Goal: Task Accomplishment & Management: Manage account settings

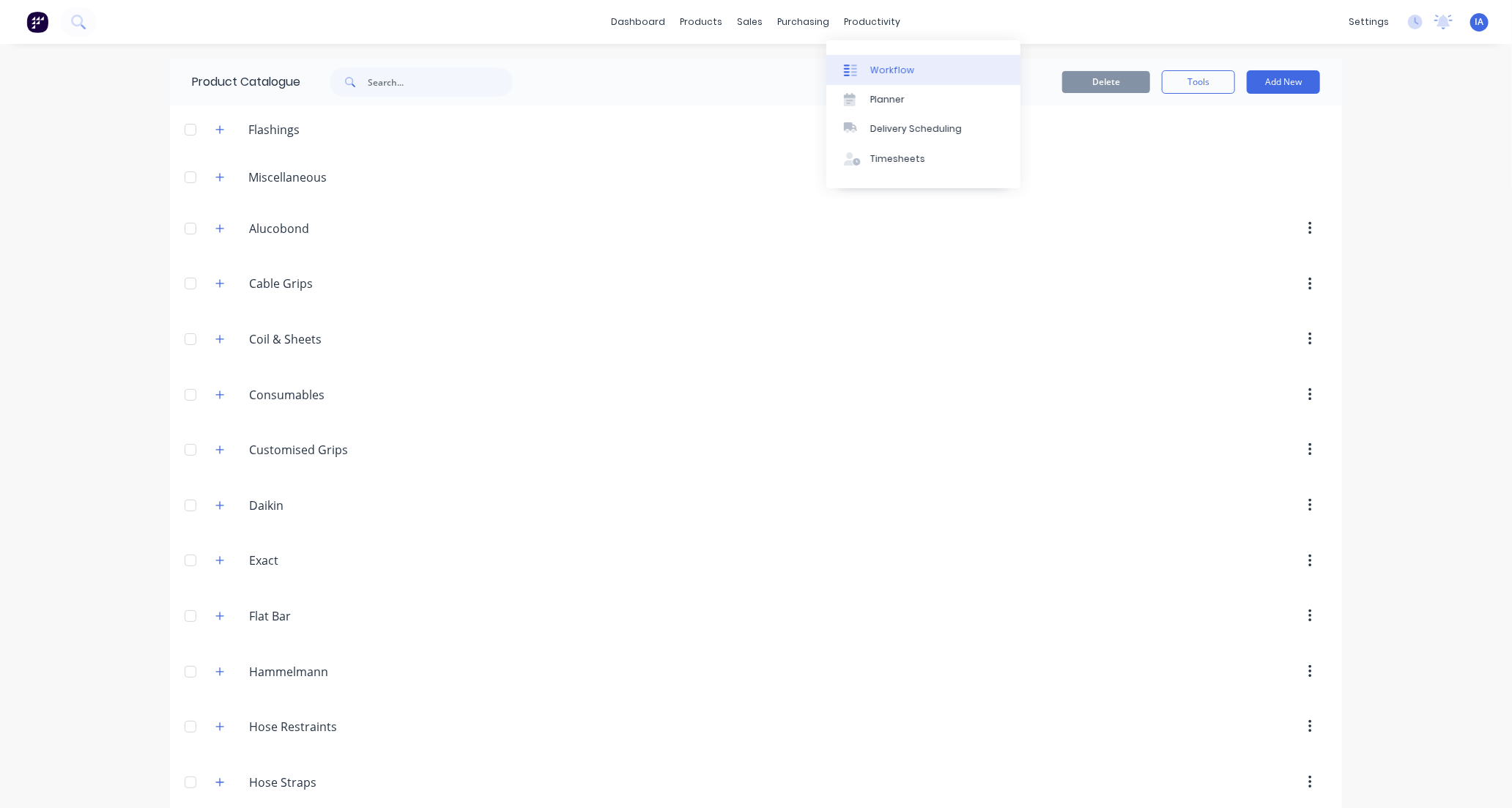
click at [913, 72] on link "Workflow" at bounding box center [924, 69] width 195 height 29
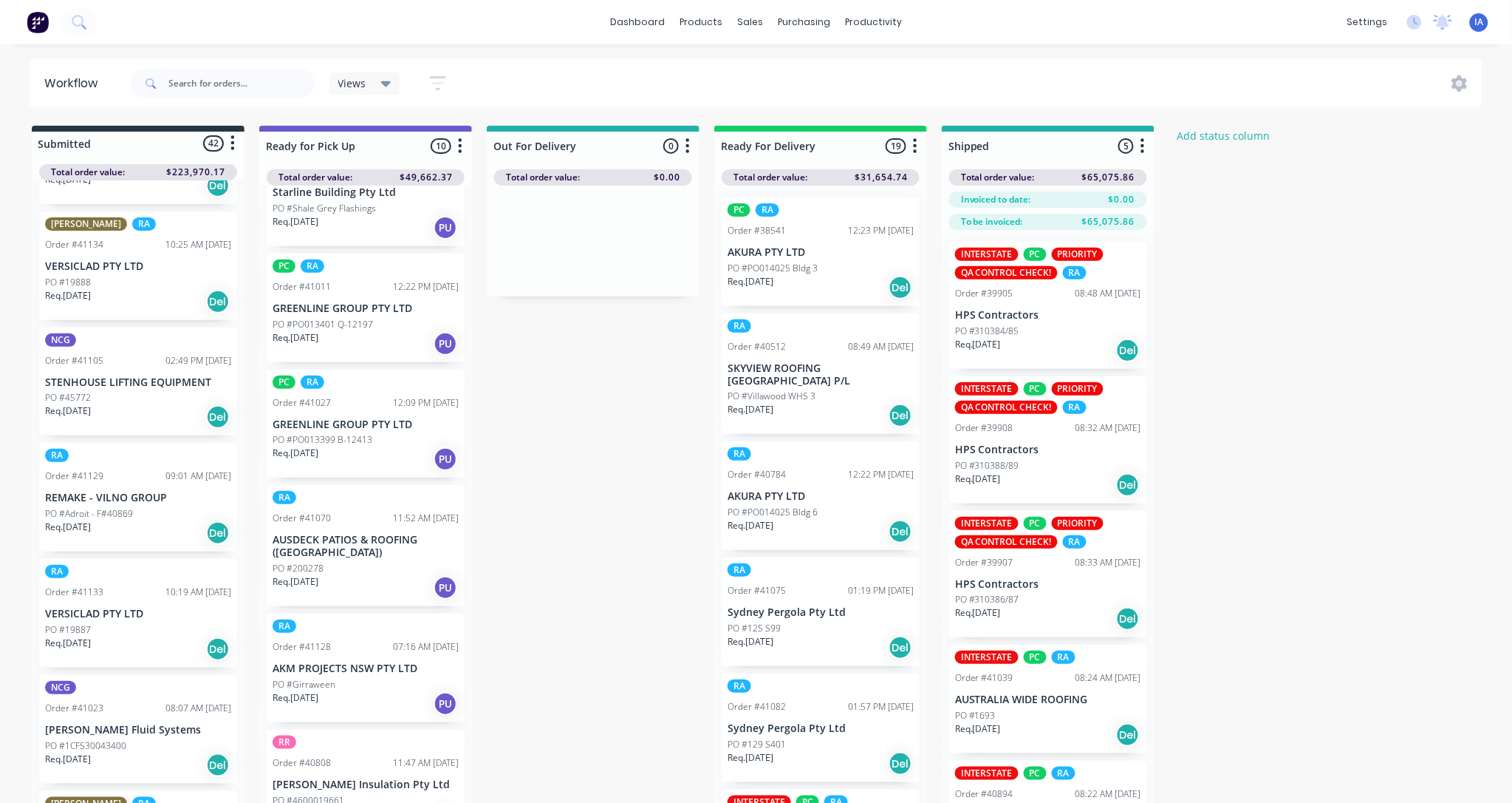
scroll to position [65, 0]
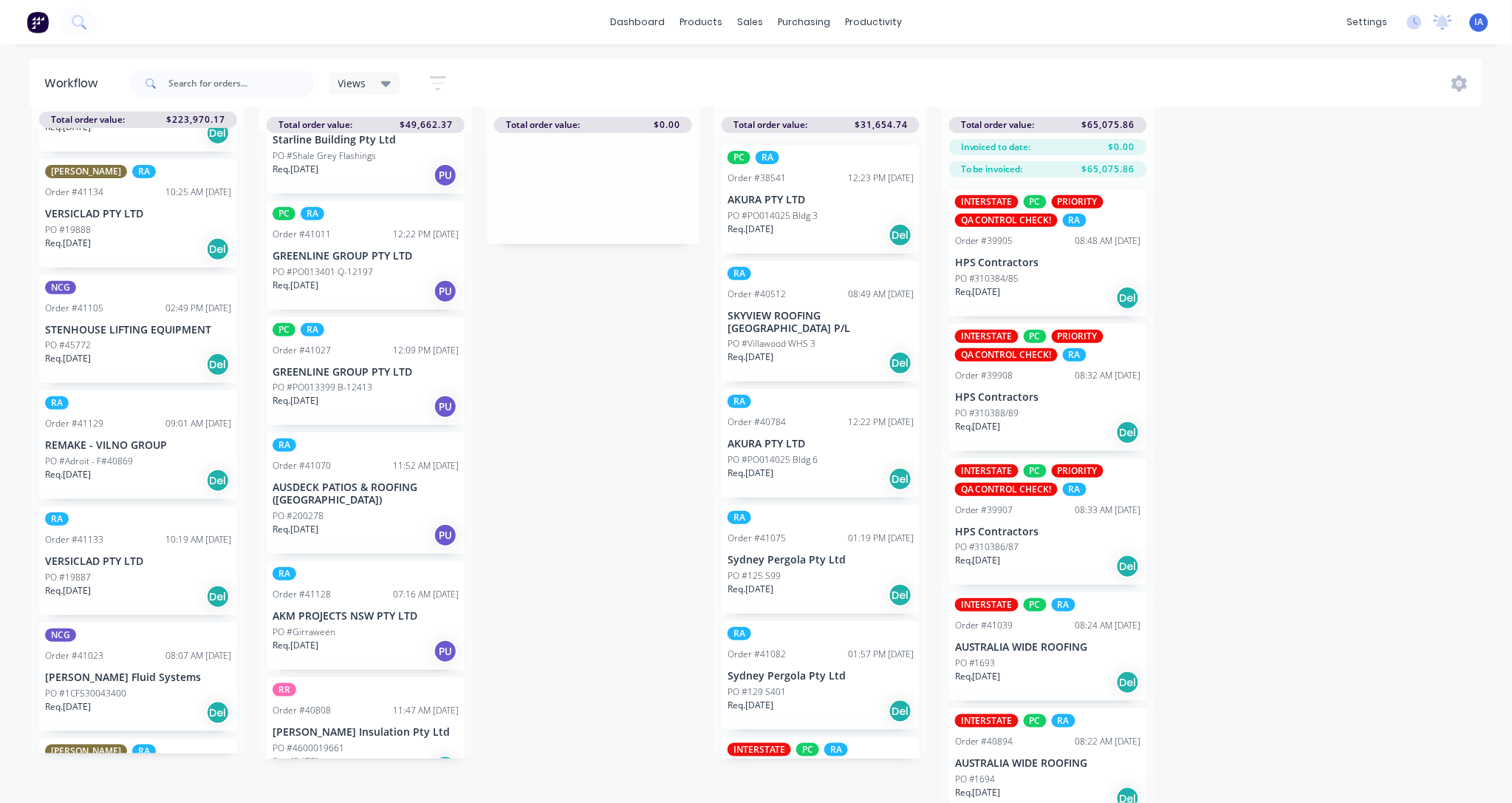
click at [334, 741] on p "PO #4600019661" at bounding box center [309, 748] width 72 height 13
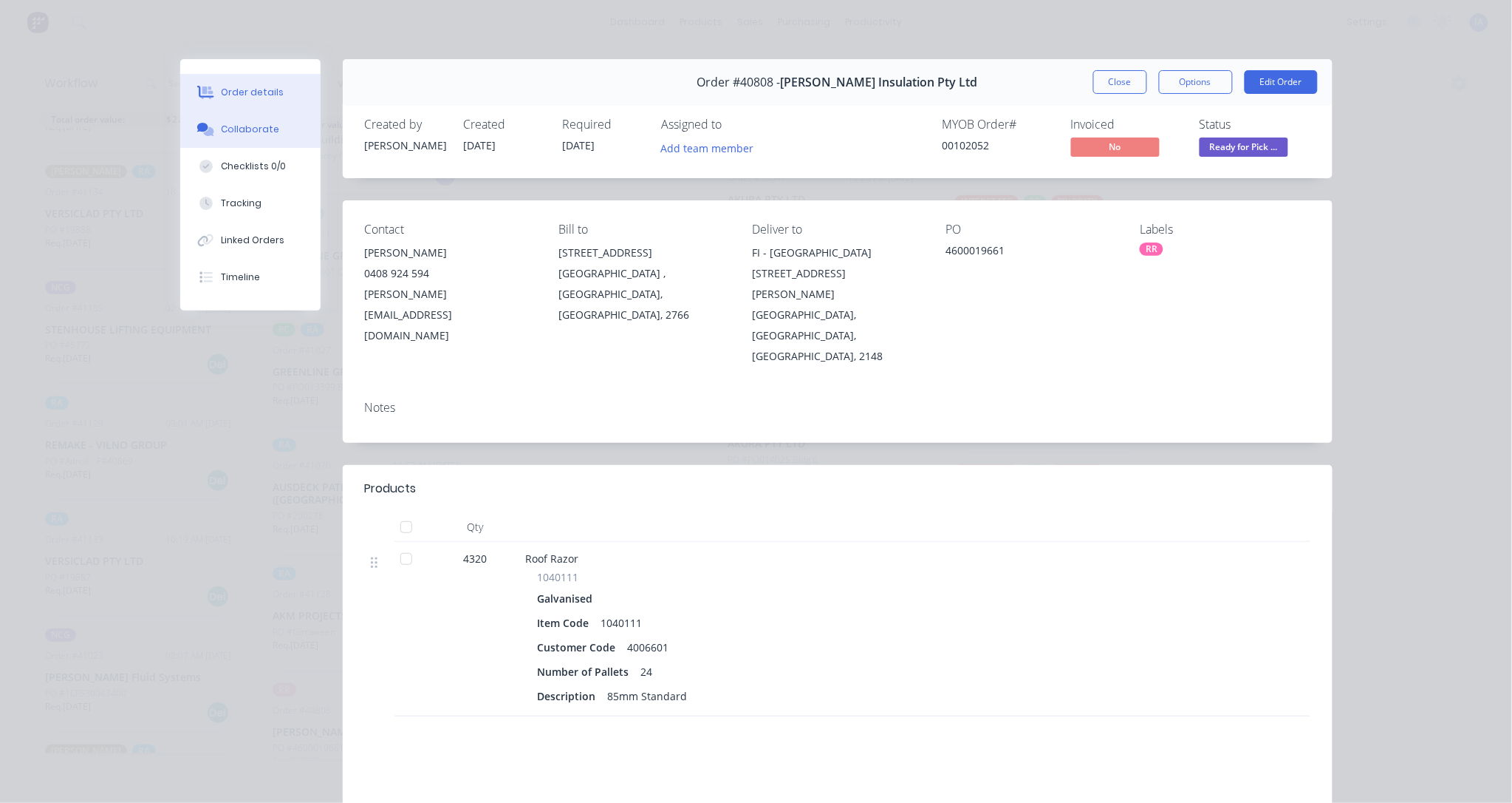
click at [252, 126] on div "Collaborate" at bounding box center [250, 129] width 58 height 13
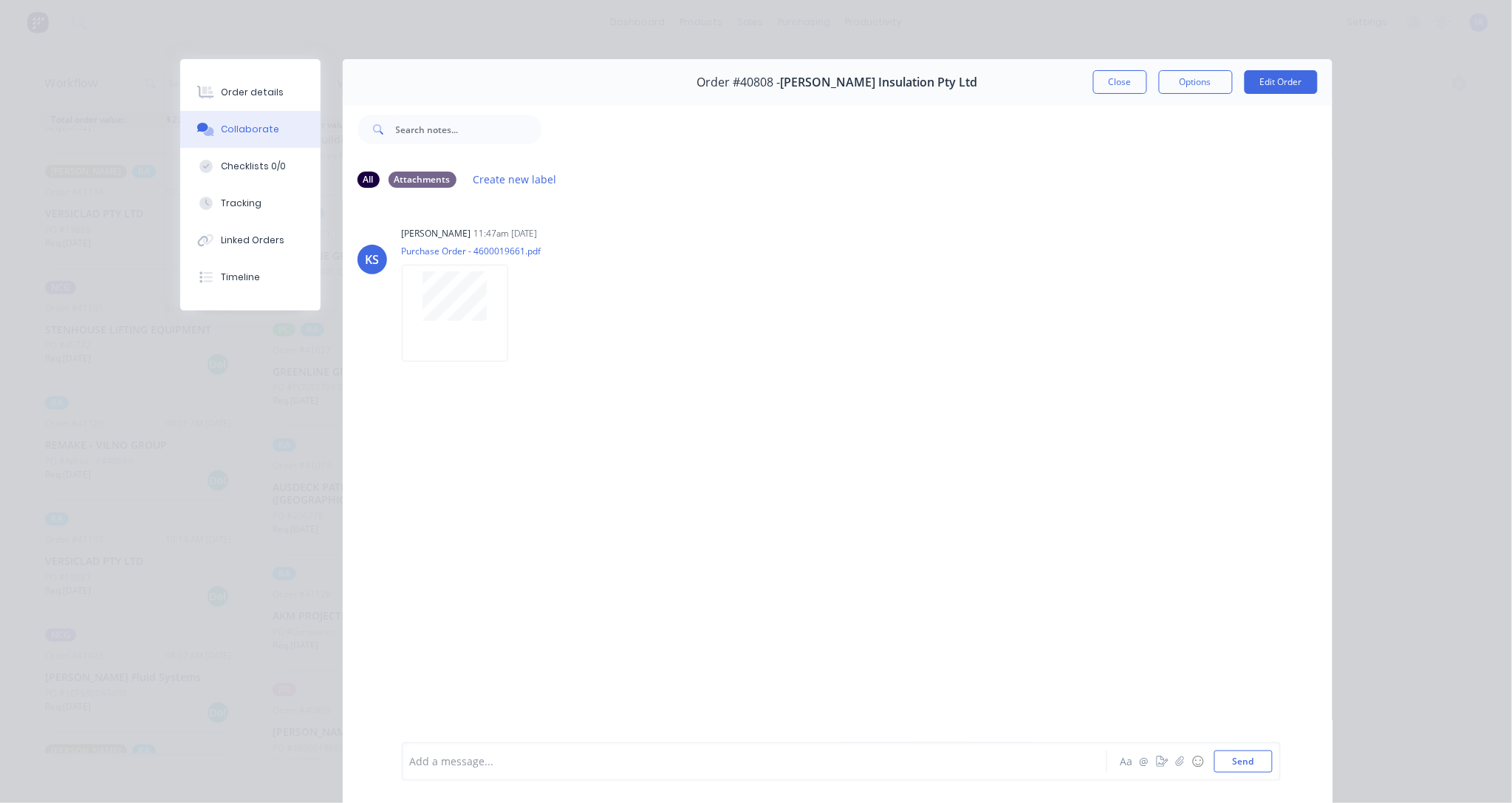
click at [565, 758] on div at bounding box center [734, 762] width 647 height 16
click at [1256, 763] on button "Send" at bounding box center [1243, 762] width 58 height 22
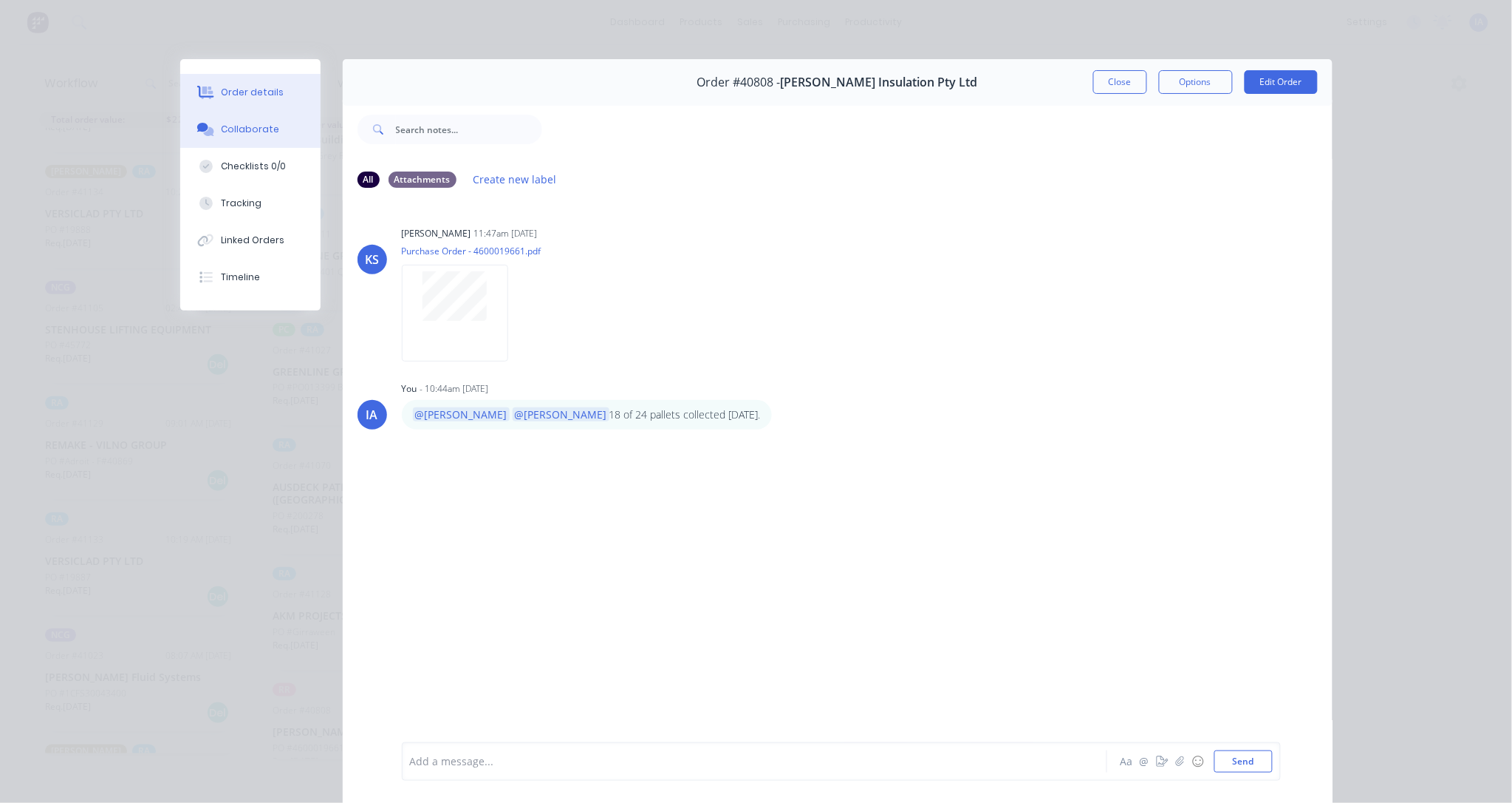
click at [234, 99] on button "Order details" at bounding box center [251, 92] width 140 height 37
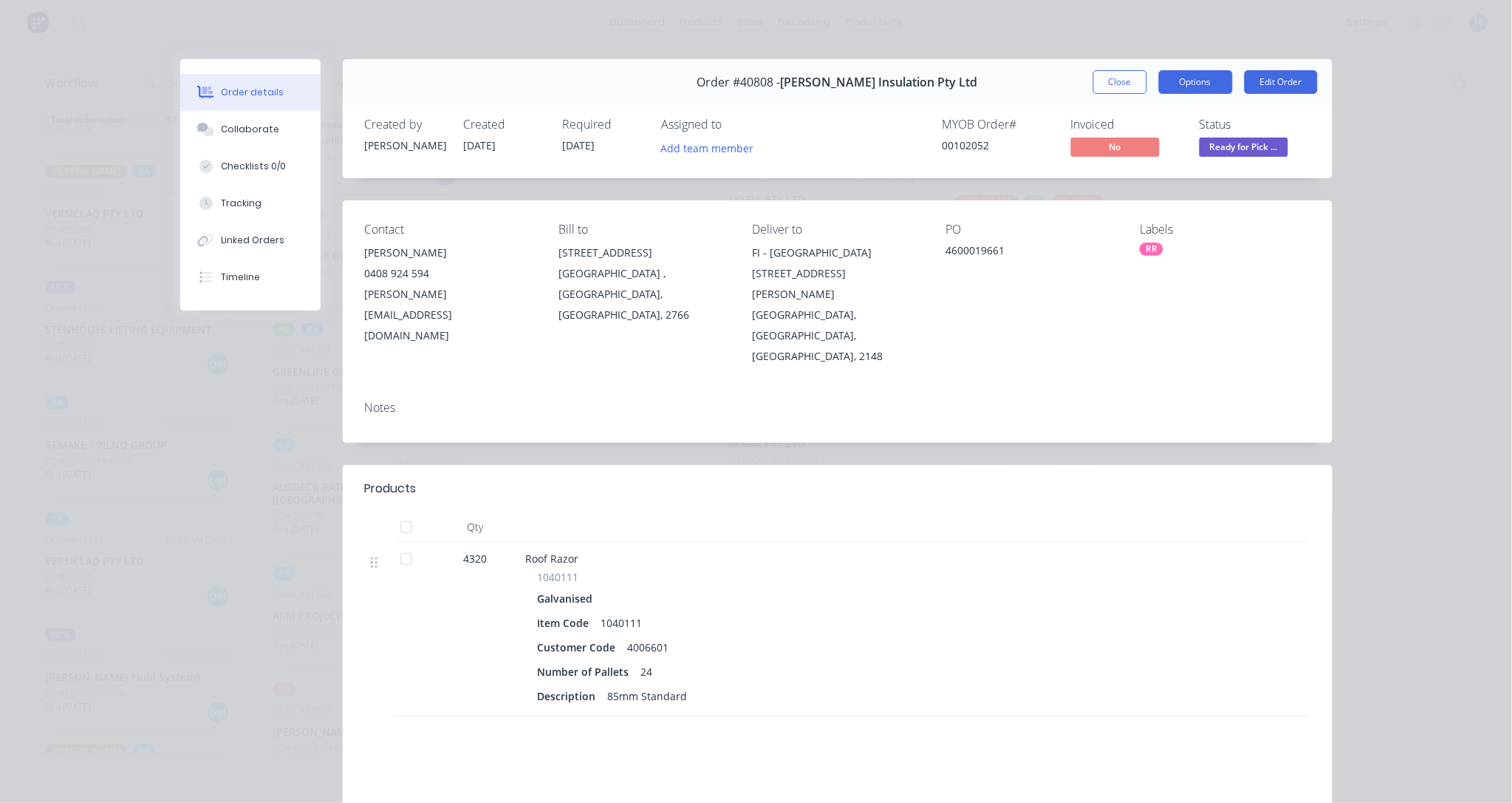
click at [1166, 89] on button "Options" at bounding box center [1196, 82] width 74 height 24
click at [1139, 150] on div "Work Order" at bounding box center [1155, 149] width 129 height 21
click at [1126, 181] on div "Standard" at bounding box center [1155, 179] width 129 height 21
drag, startPoint x: 1437, startPoint y: 308, endPoint x: 1445, endPoint y: 305, distance: 8.5
click at [1439, 308] on div "Order details Collaborate Checklists 0/0 Tracking Linked Orders Timeline Order …" at bounding box center [756, 401] width 1512 height 803
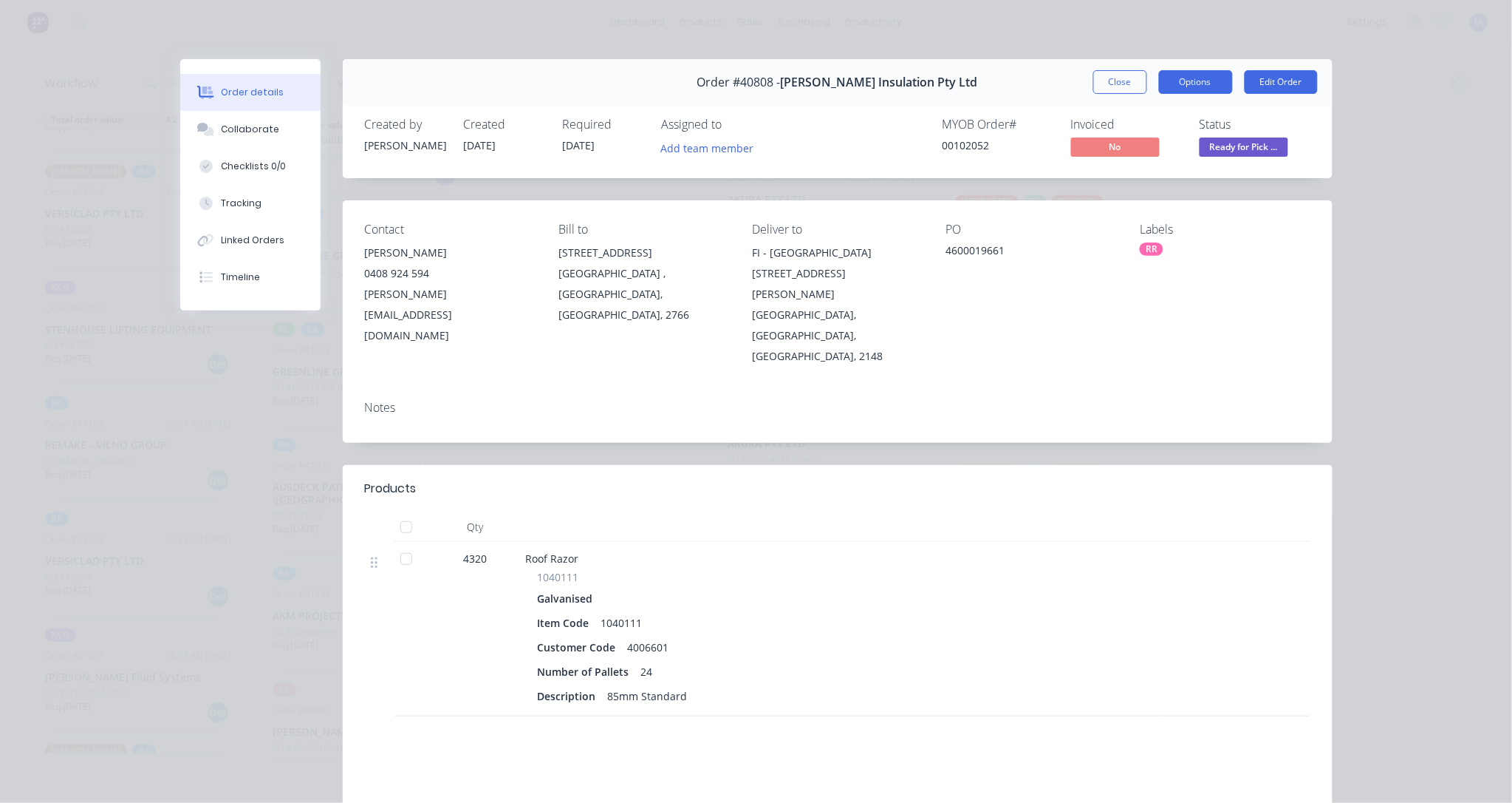
click at [1162, 77] on button "Options" at bounding box center [1196, 82] width 74 height 24
click at [1404, 308] on div "Order details Collaborate Checklists 0/0 Tracking Linked Orders Timeline Order …" at bounding box center [756, 401] width 1512 height 803
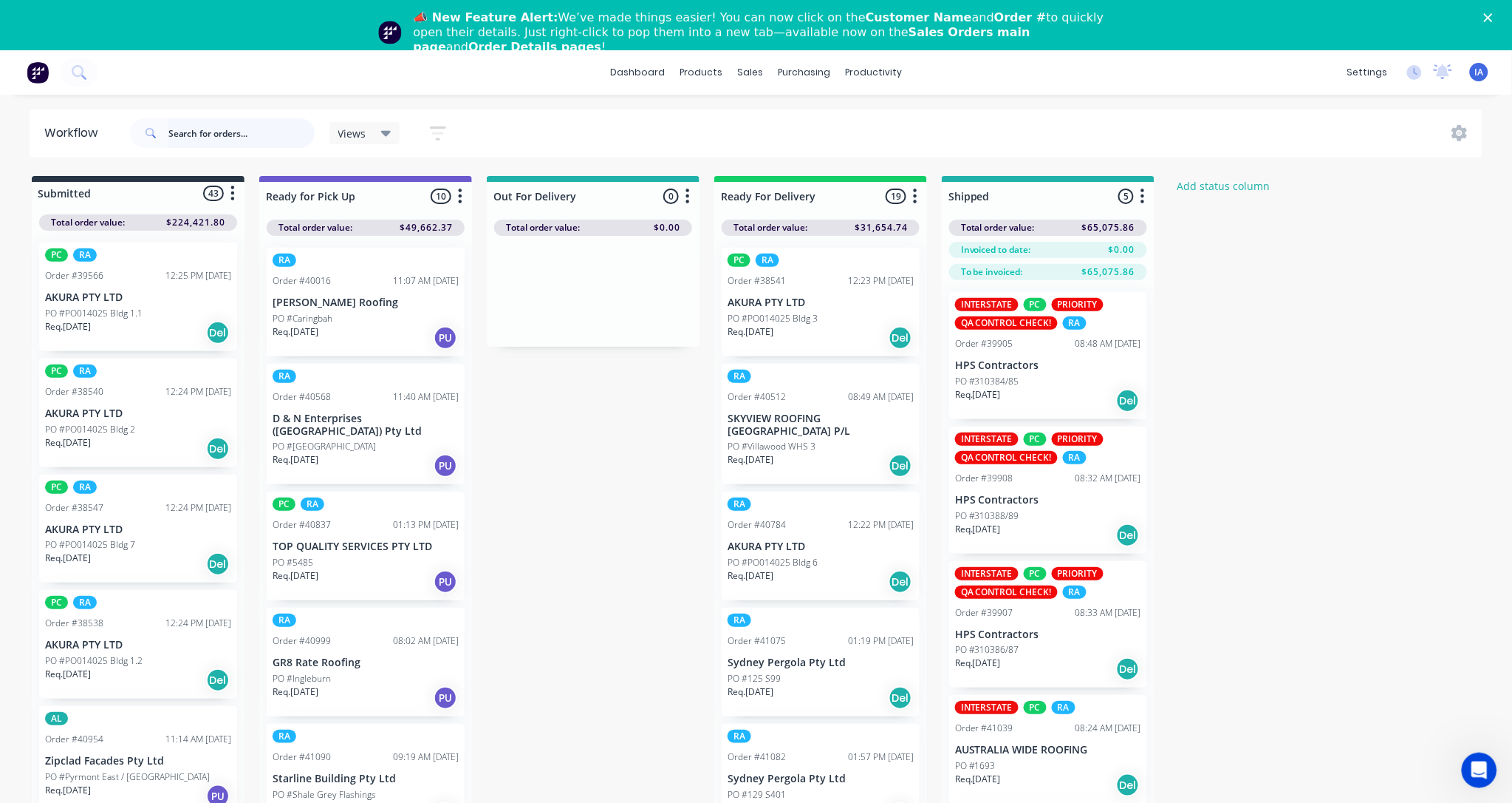
click at [235, 132] on input "text" at bounding box center [241, 133] width 147 height 30
type input "40808"
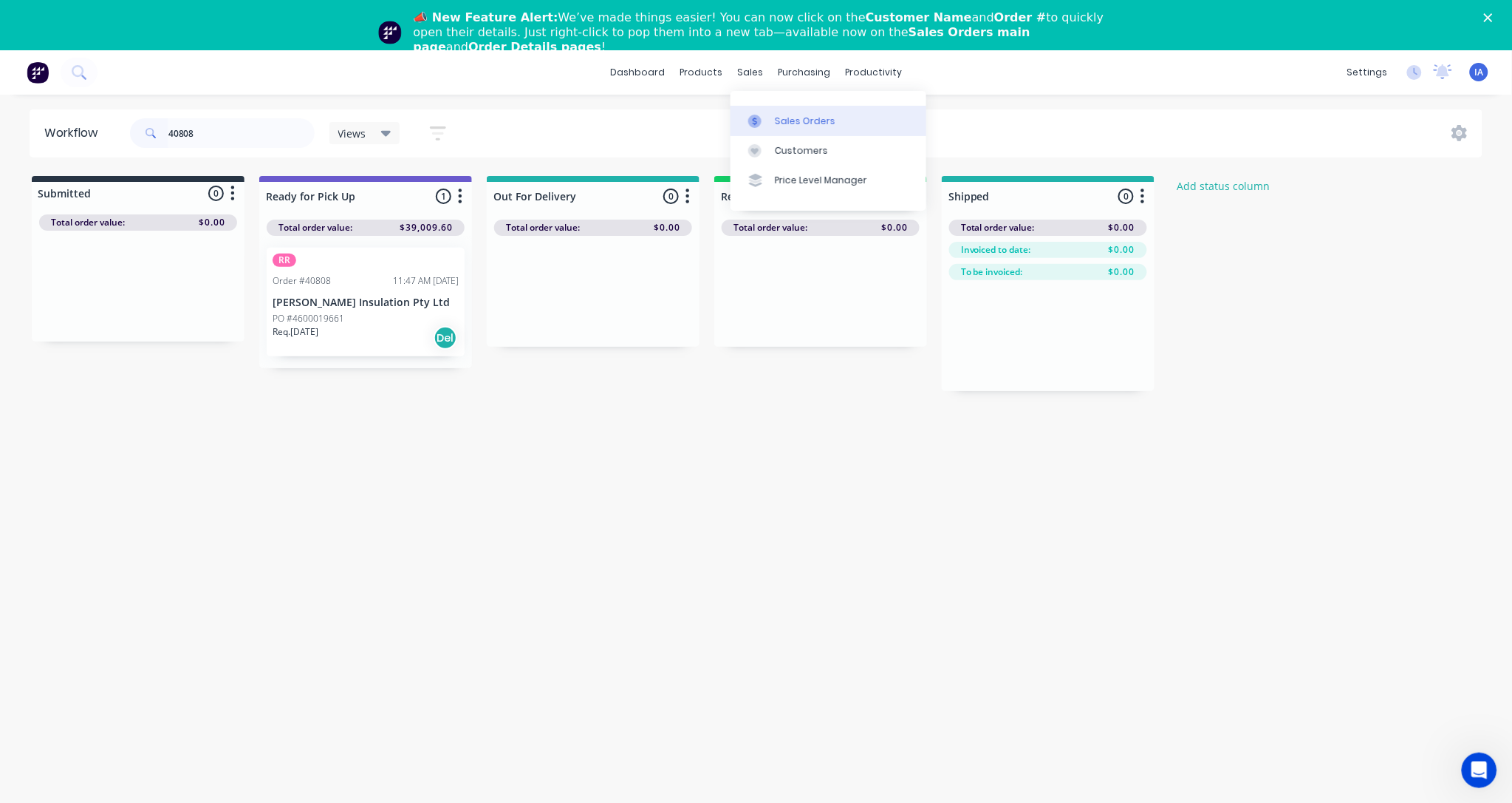
click at [799, 117] on div "Sales Orders" at bounding box center [805, 121] width 61 height 13
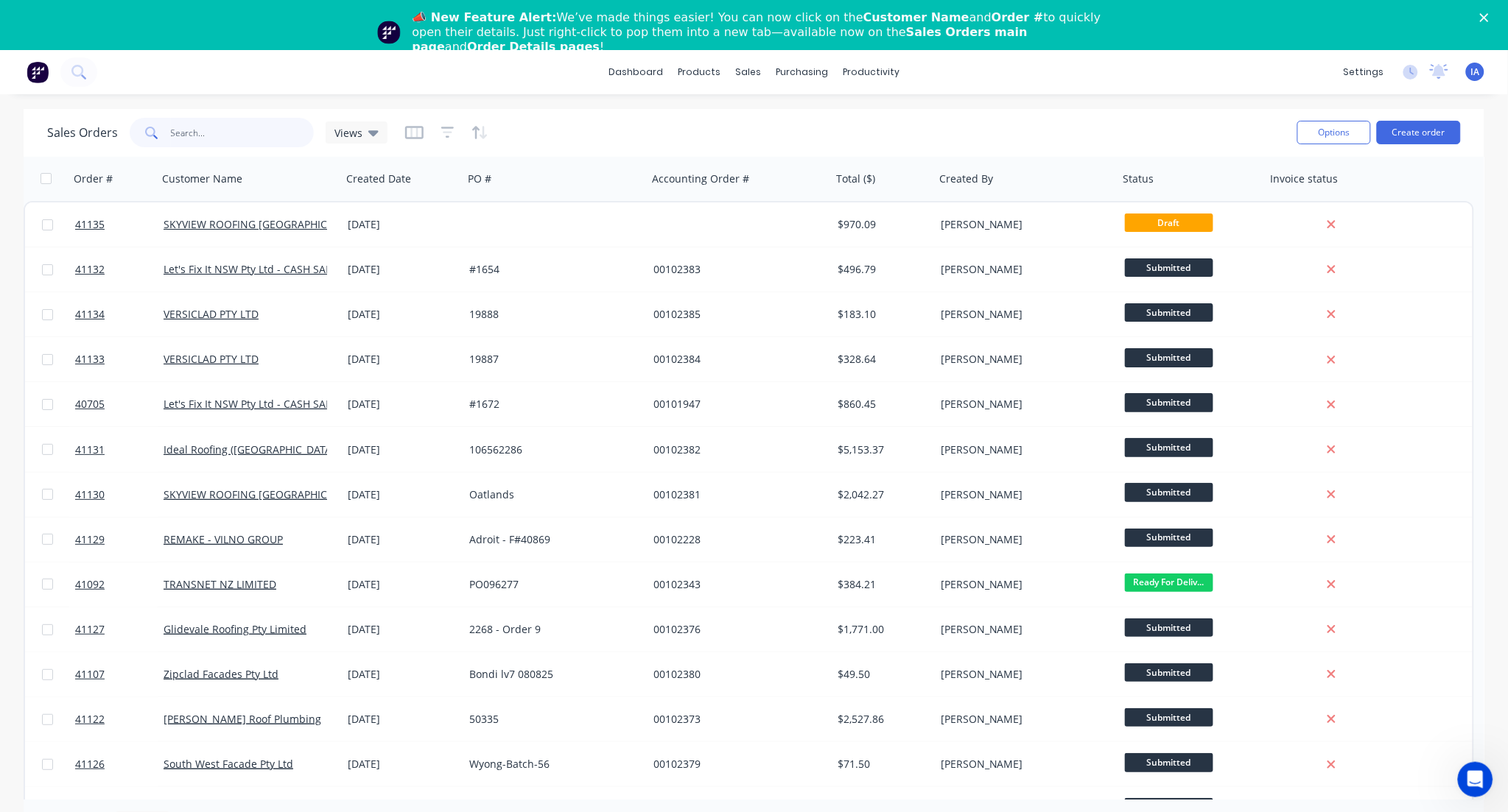
click at [195, 135] on input "text" at bounding box center [243, 132] width 143 height 29
type input "40808"
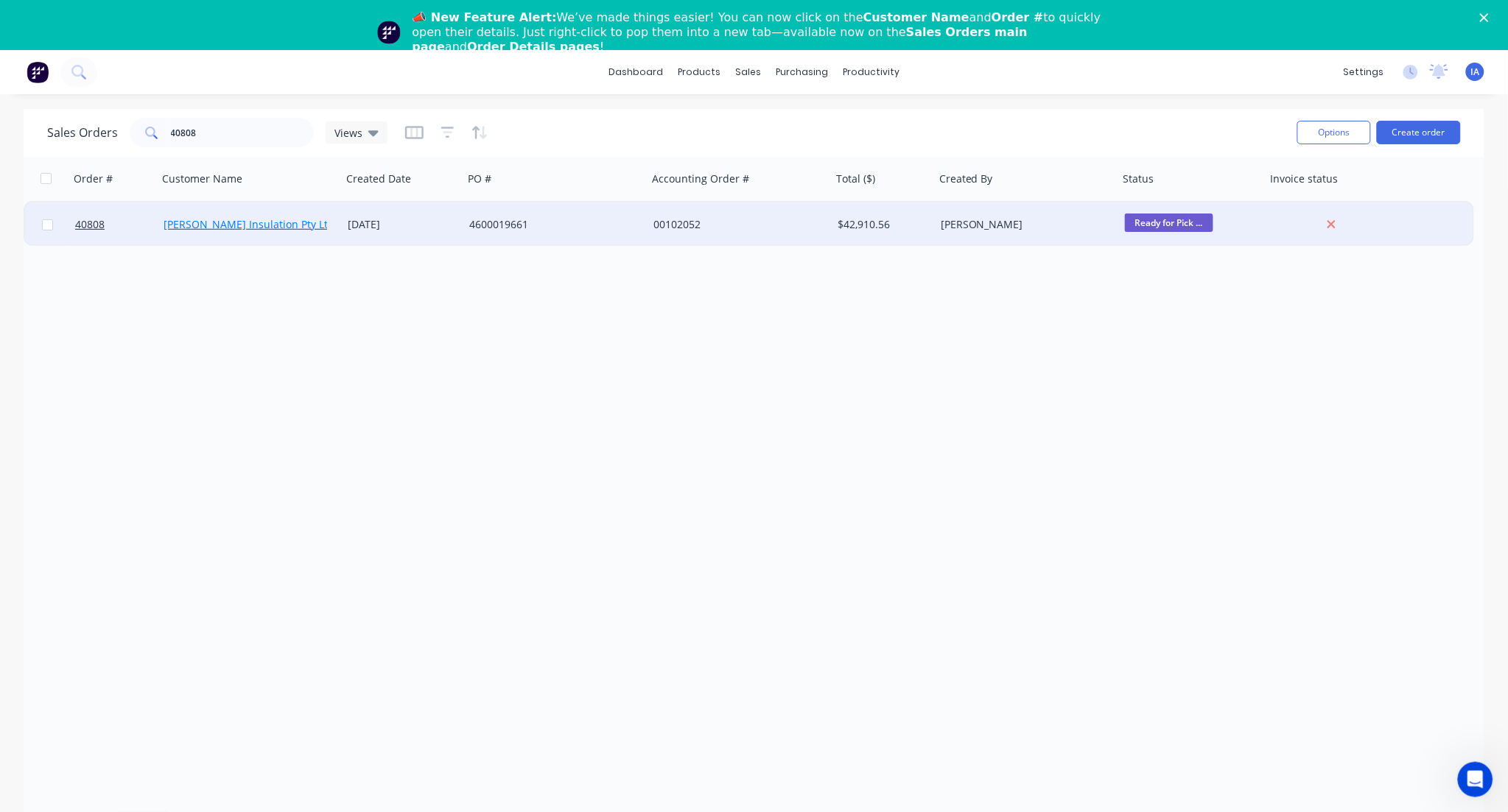
click at [196, 224] on link "[PERSON_NAME] Insulation Pty Ltd" at bounding box center [249, 224] width 171 height 14
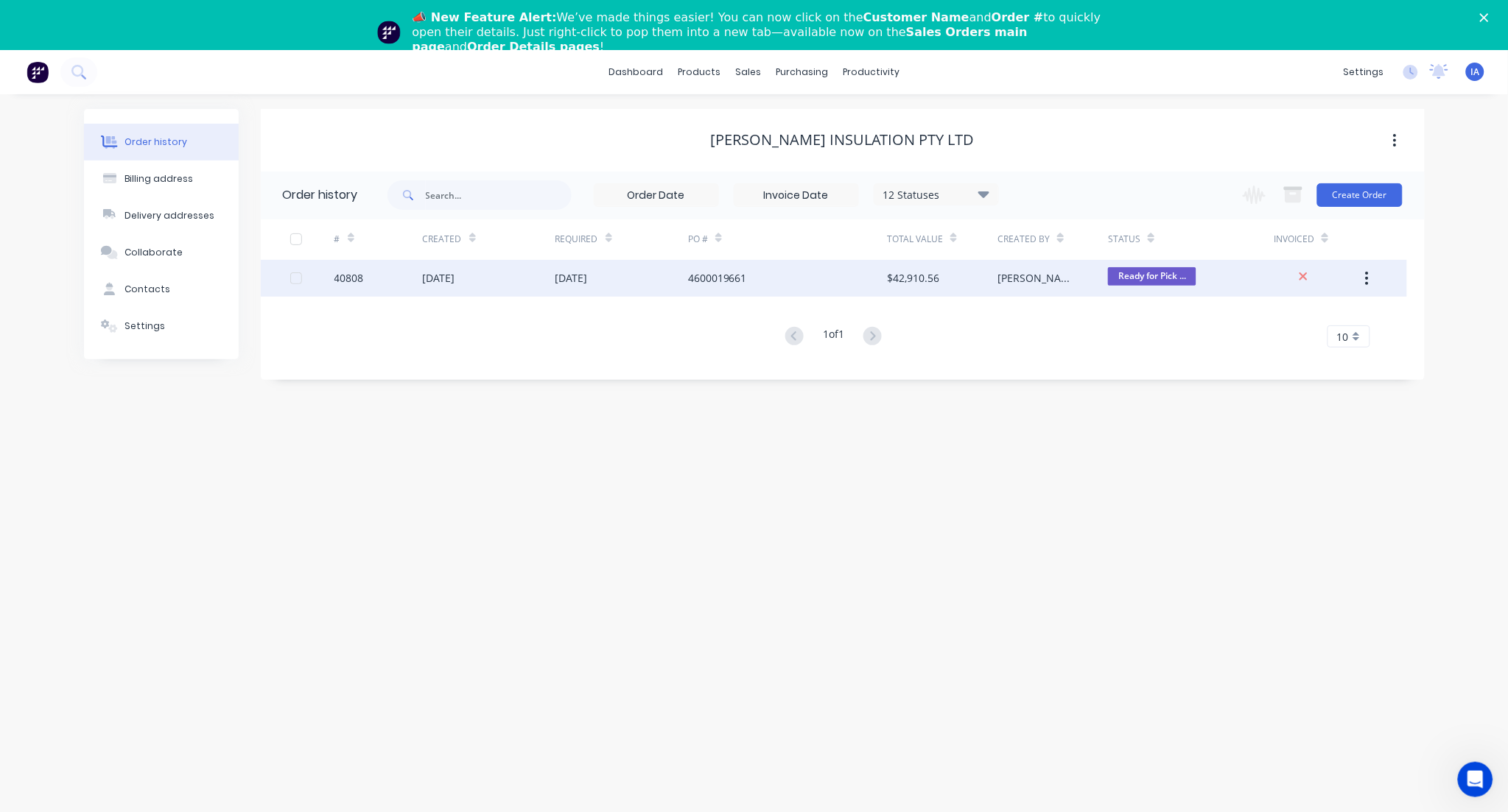
click at [392, 282] on div "40808" at bounding box center [379, 278] width 88 height 37
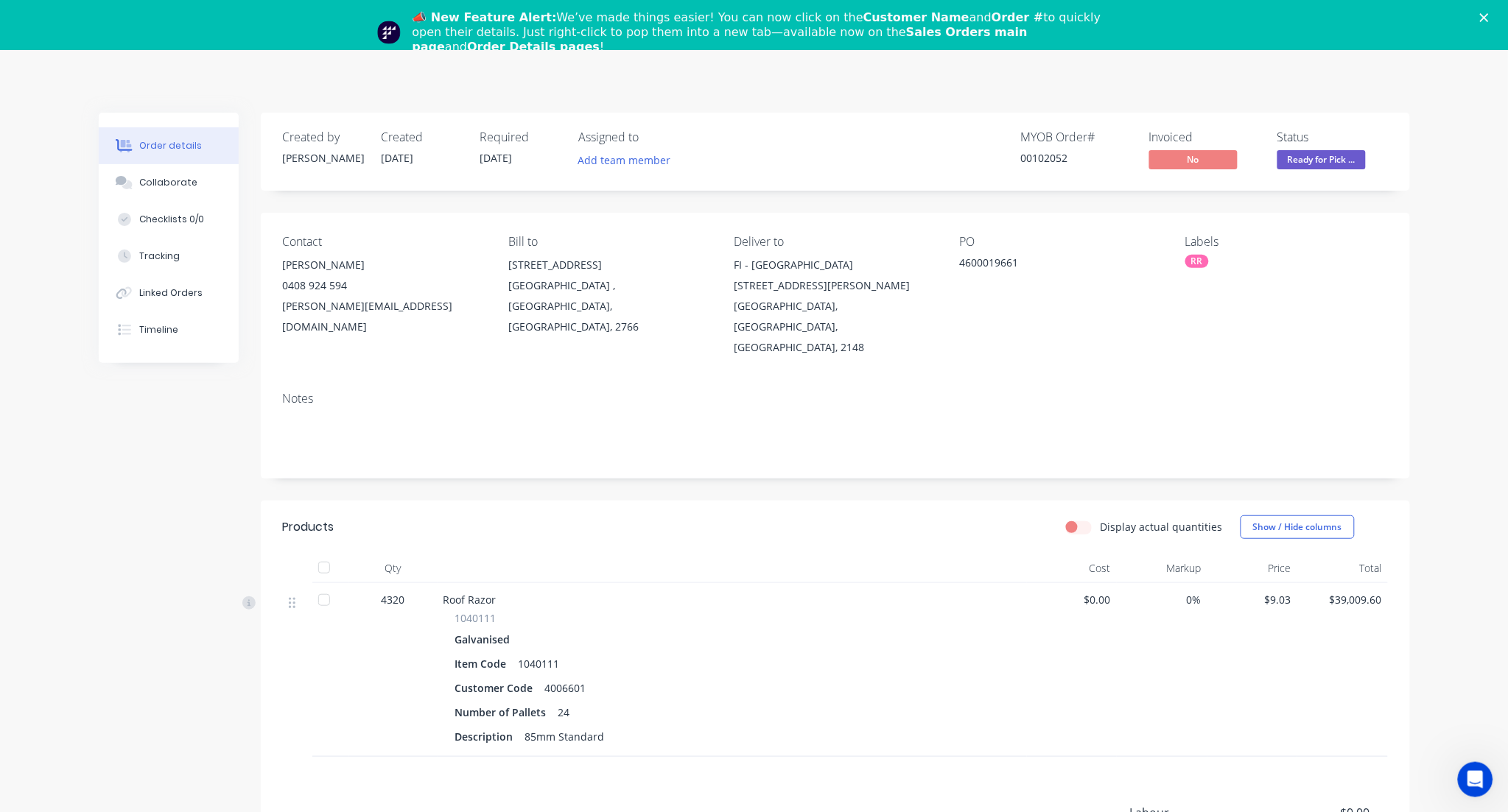
click at [1490, 19] on icon "Close" at bounding box center [1485, 17] width 9 height 9
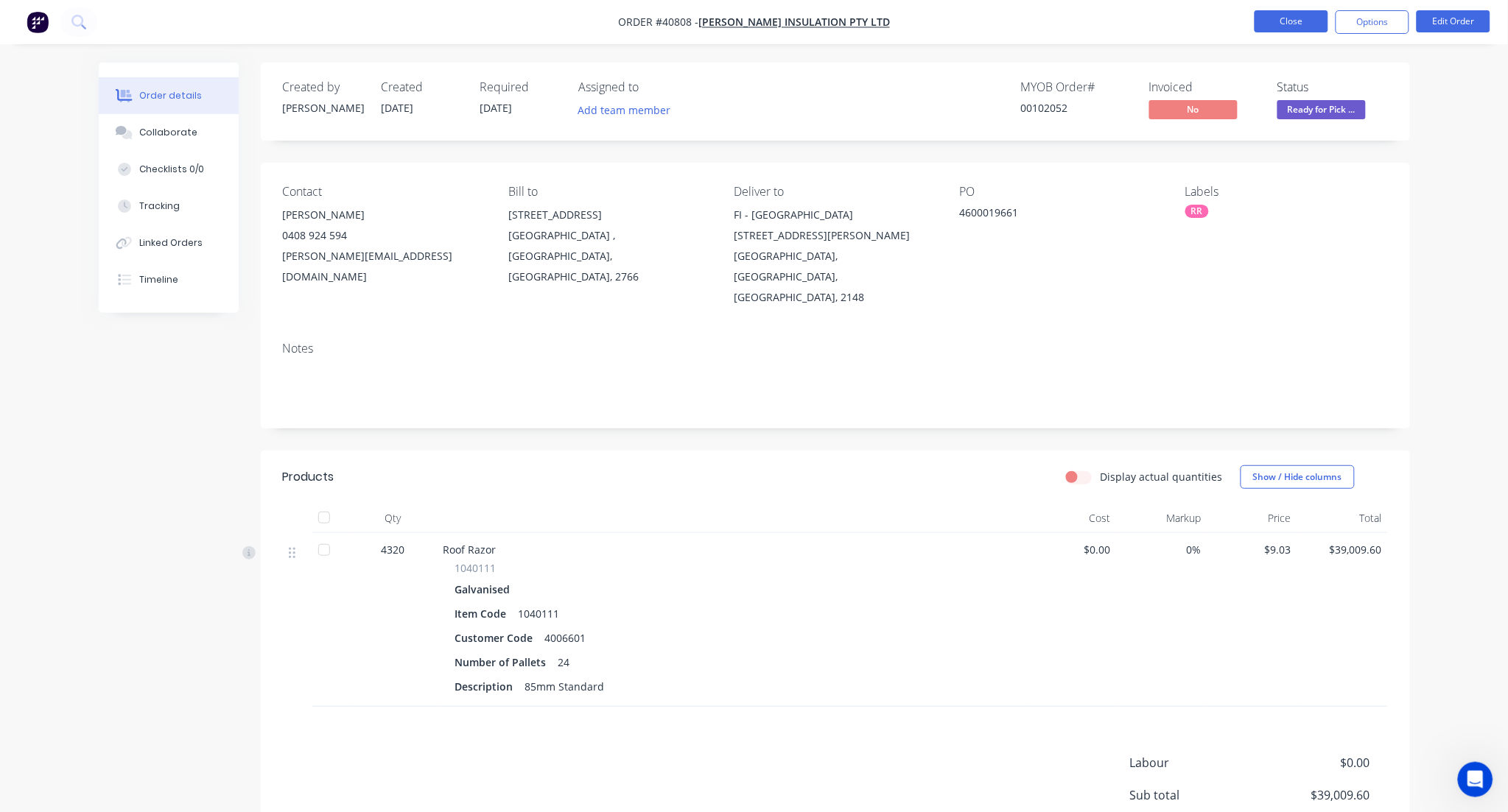
click at [1278, 28] on button "Close" at bounding box center [1292, 21] width 74 height 22
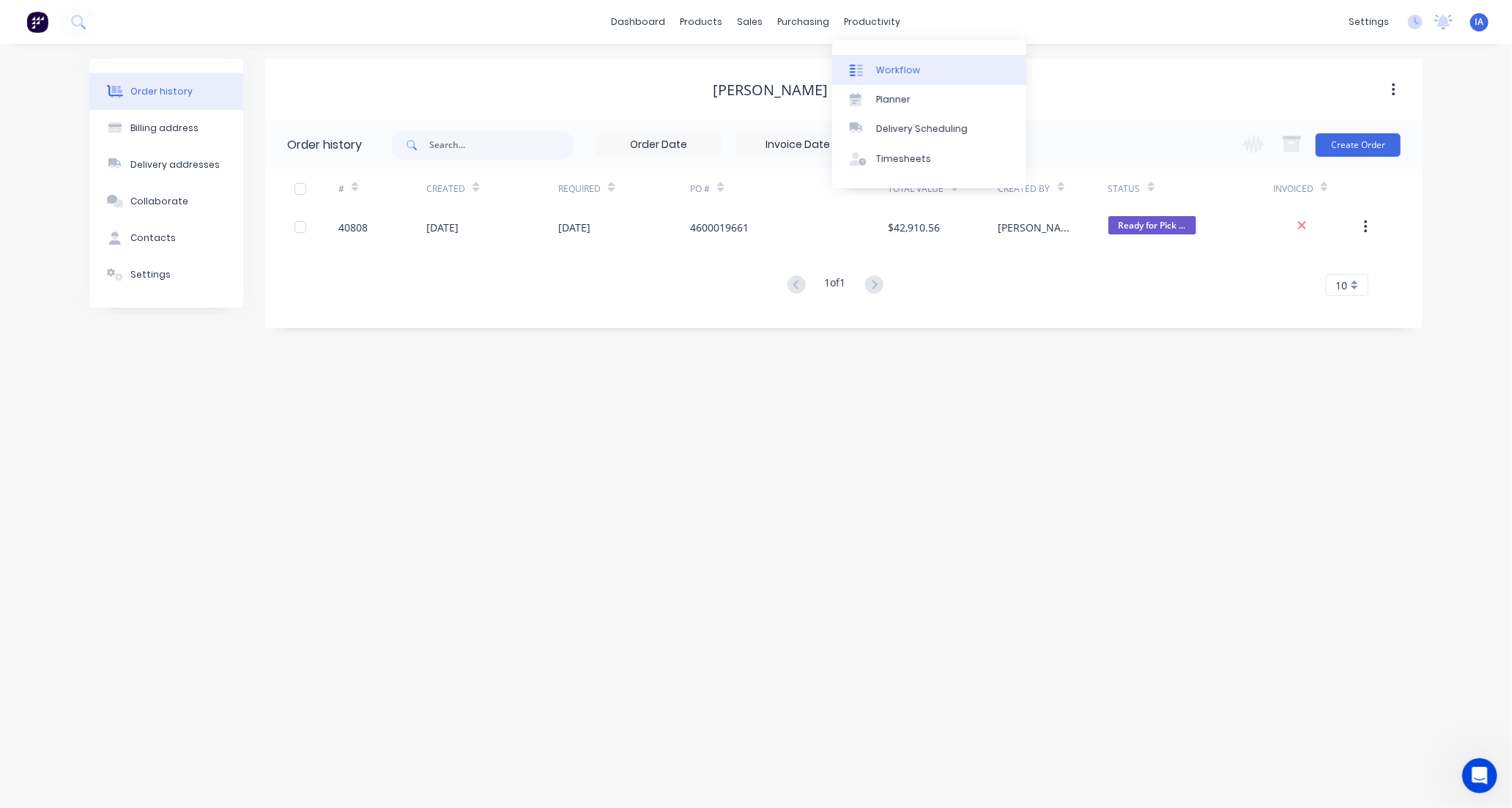
click at [887, 72] on div "Workflow" at bounding box center [898, 70] width 44 height 13
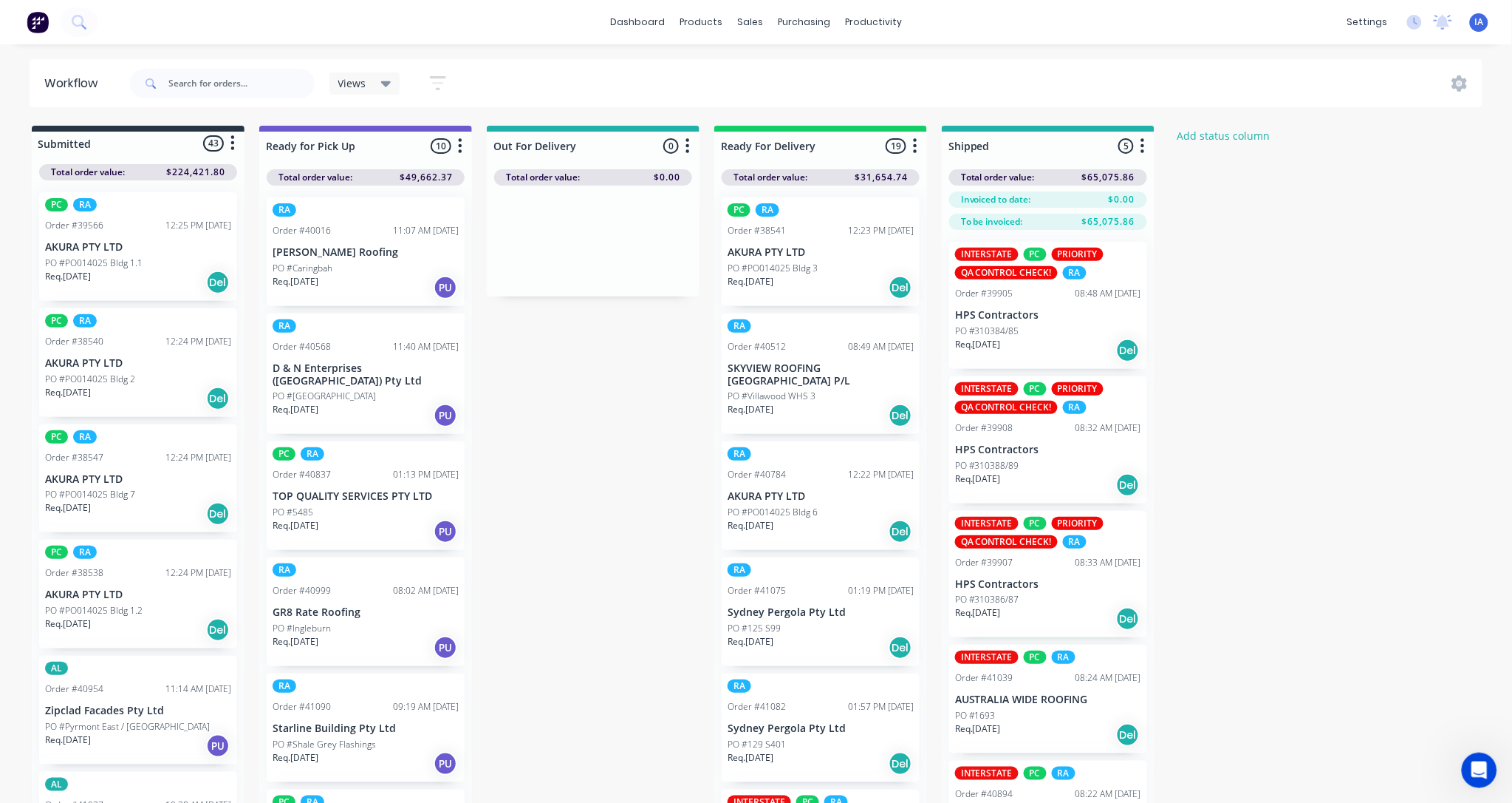
scroll to position [536, 0]
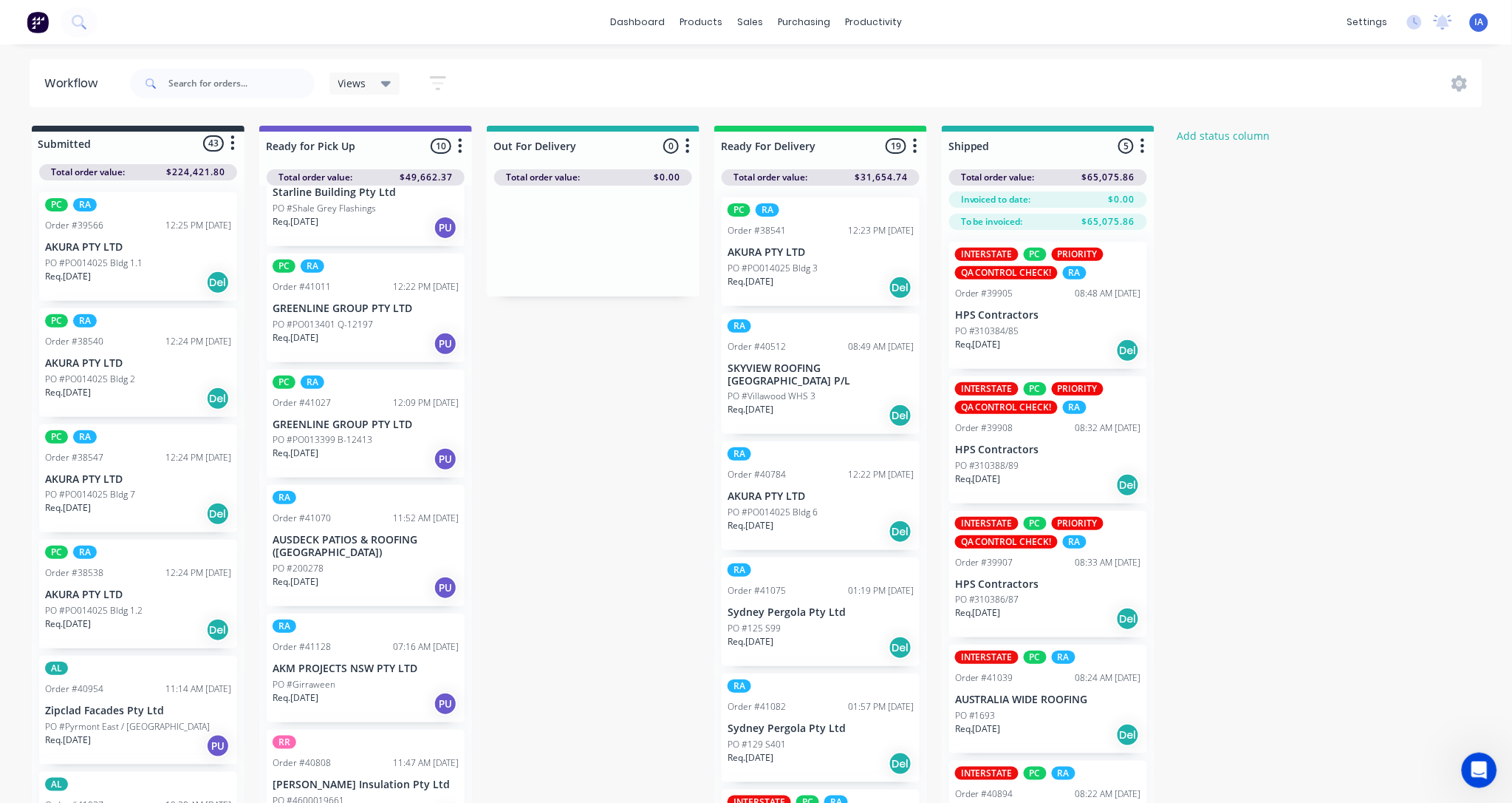
click at [352, 778] on p "[PERSON_NAME] Insulation Pty Ltd" at bounding box center [366, 785] width 186 height 13
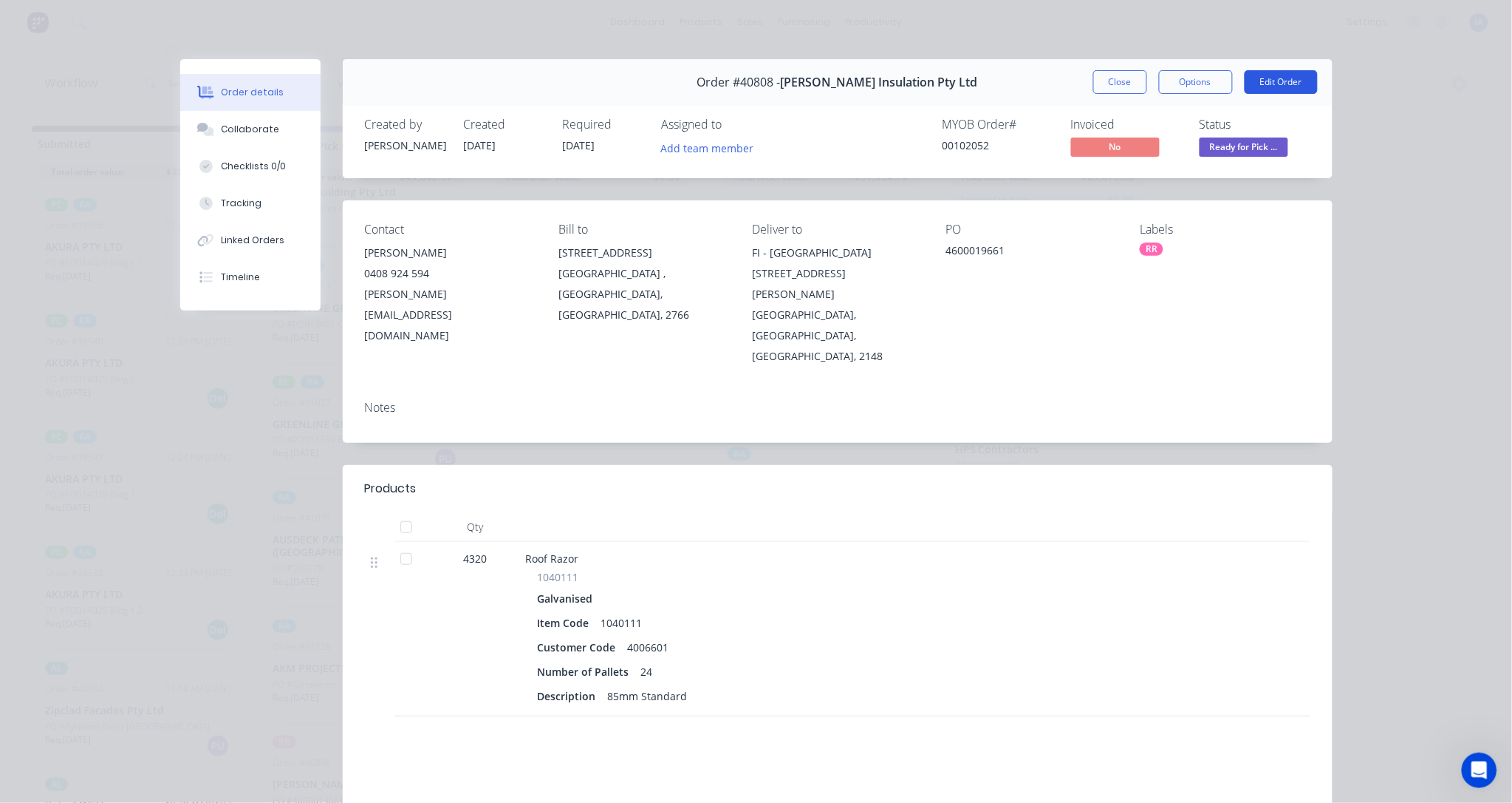
click at [1259, 82] on button "Edit Order" at bounding box center [1281, 82] width 73 height 24
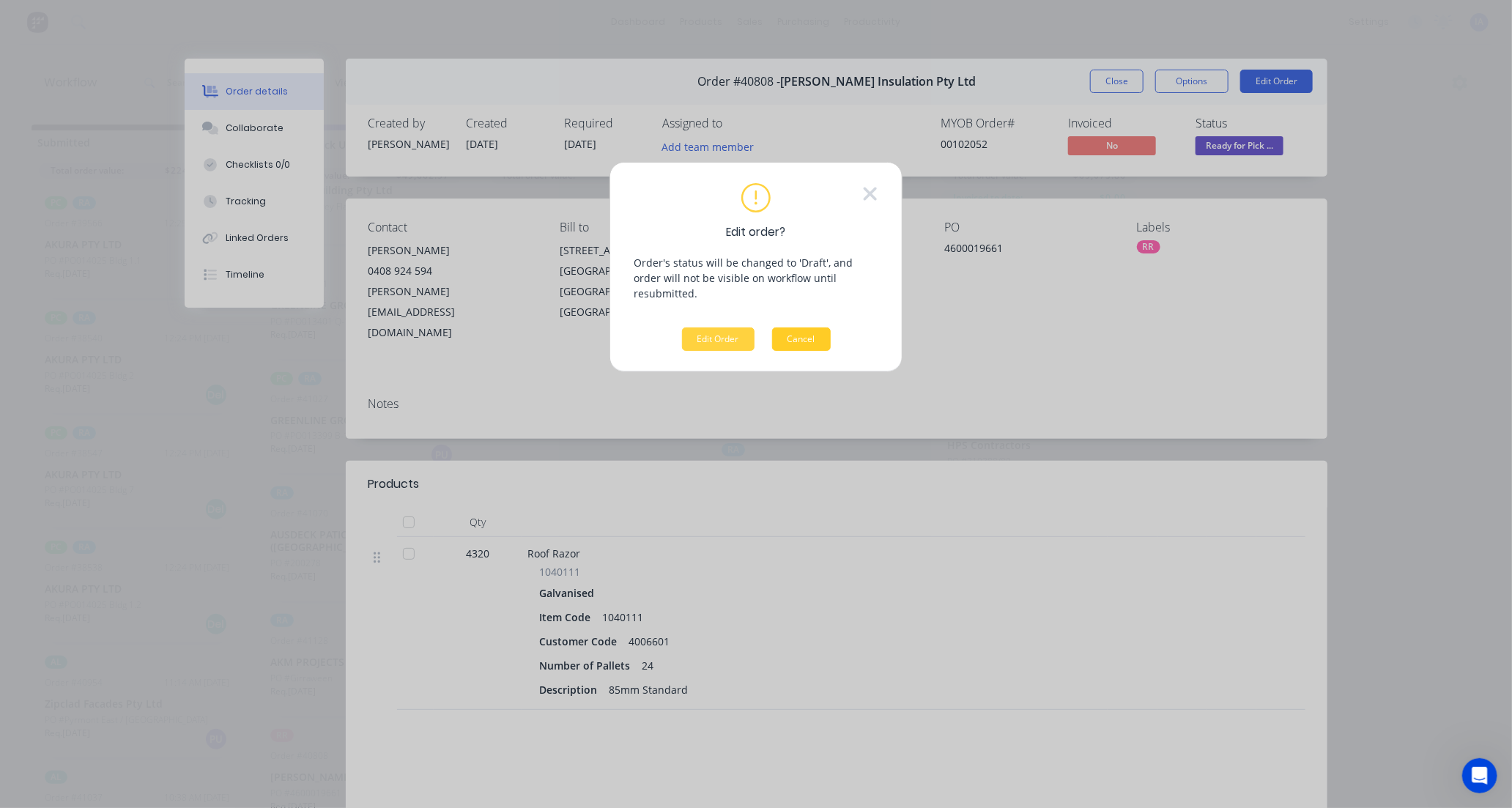
click at [816, 327] on button "Cancel" at bounding box center [801, 339] width 58 height 24
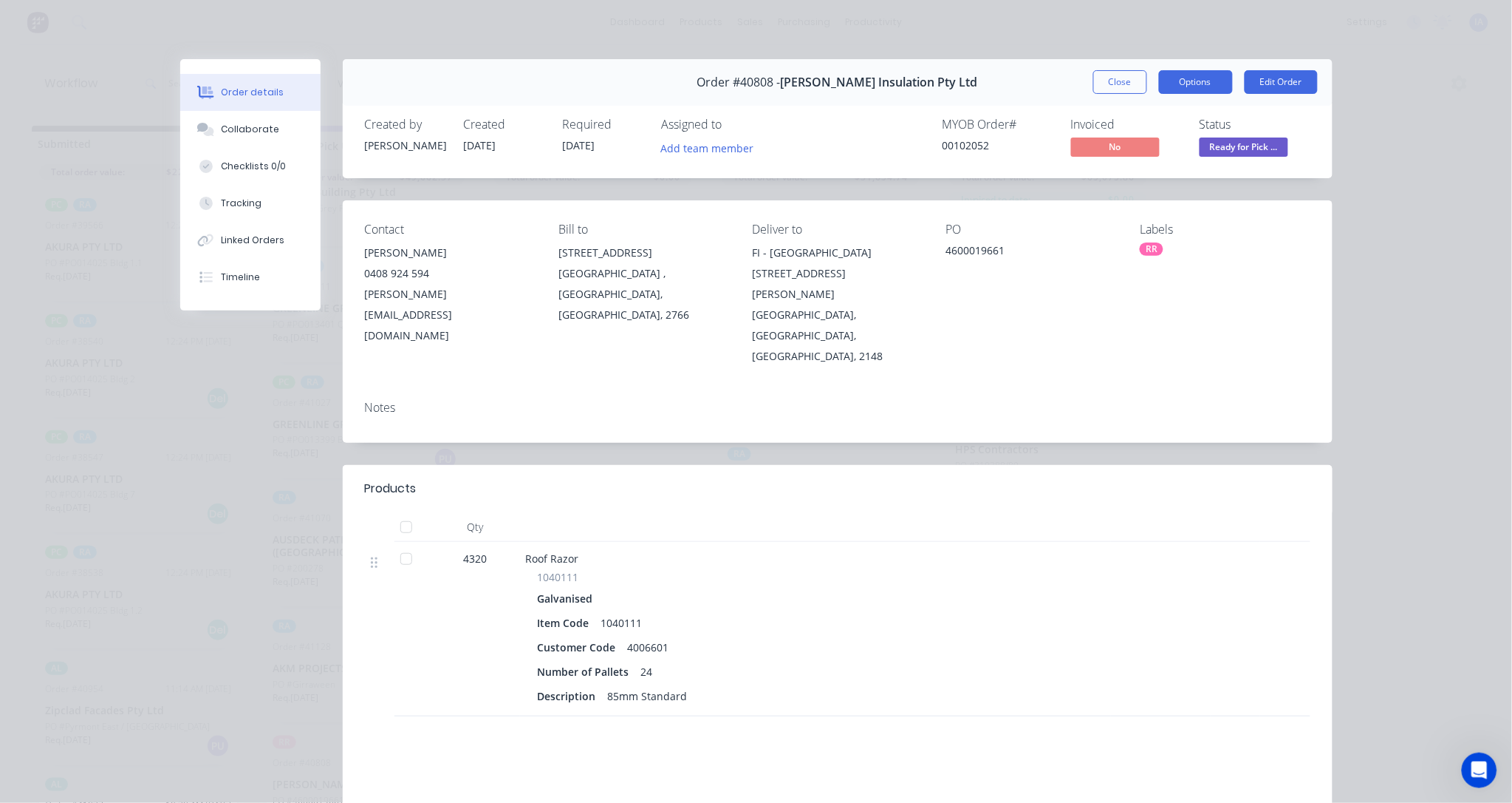
click at [1177, 80] on button "Options" at bounding box center [1196, 82] width 74 height 24
click at [1147, 173] on div "Delivery Docket" at bounding box center [1155, 179] width 129 height 21
click at [1155, 181] on div "Standard" at bounding box center [1155, 179] width 129 height 21
click at [1162, 542] on div at bounding box center [1186, 629] width 51 height 174
click at [1136, 79] on button "Close" at bounding box center [1120, 82] width 54 height 24
